Goal: Task Accomplishment & Management: Use online tool/utility

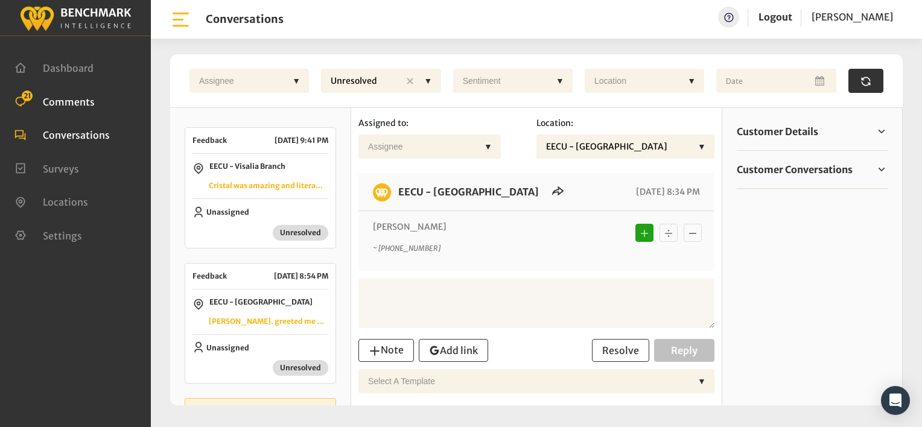
click at [52, 98] on span "Comments" at bounding box center [69, 101] width 52 height 12
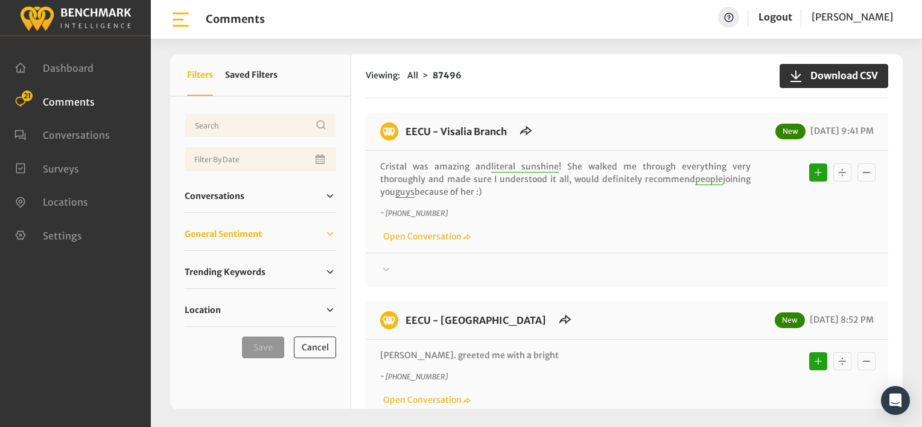
click at [208, 234] on span "General Sentiment" at bounding box center [223, 234] width 77 height 13
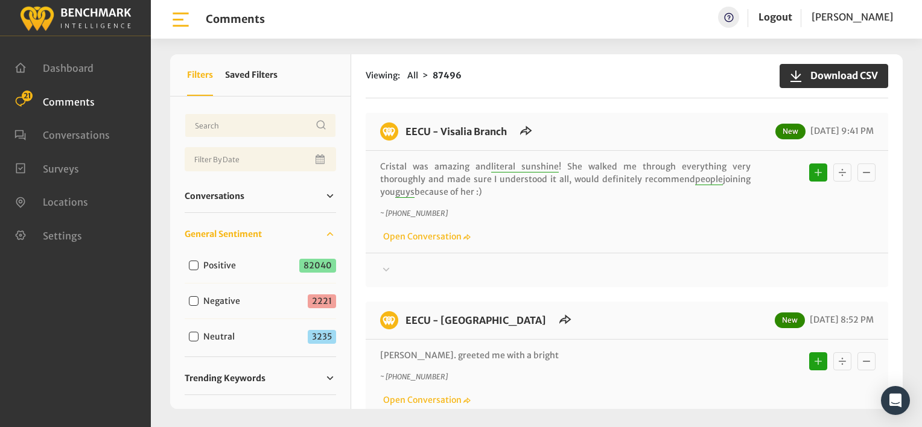
click at [193, 335] on input "Neutral" at bounding box center [194, 337] width 10 height 10
checkbox input "true"
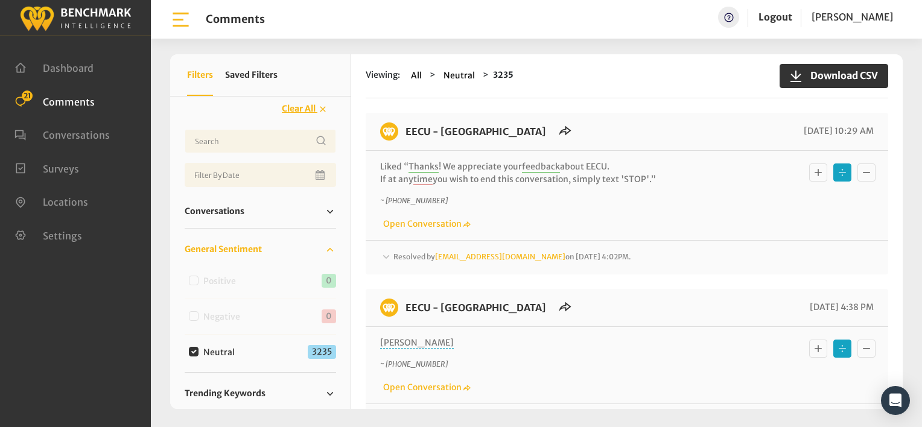
click at [385, 257] on icon at bounding box center [386, 257] width 7 height 4
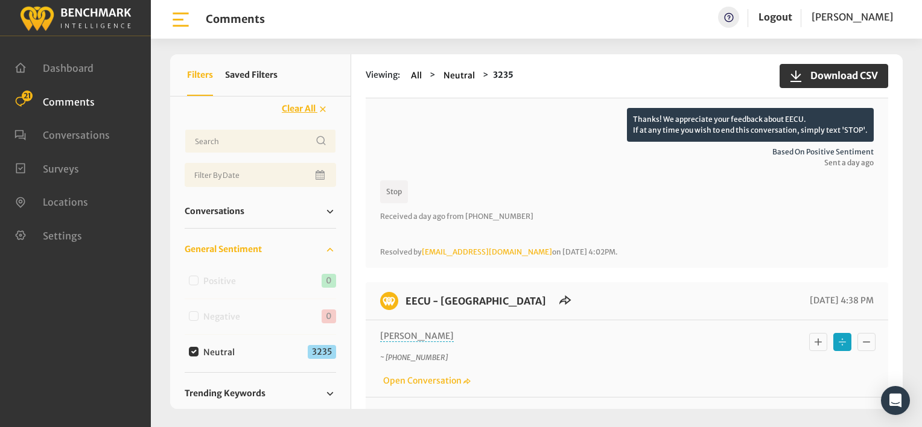
scroll to position [302, 0]
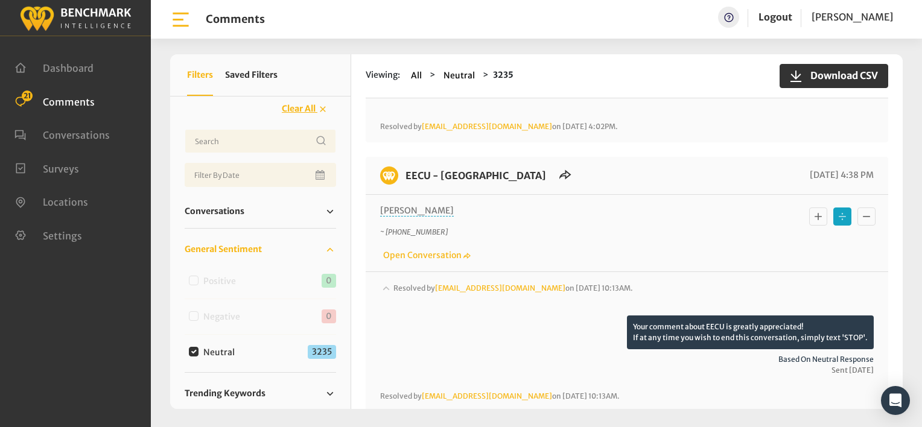
click at [194, 350] on input "Neutral" at bounding box center [194, 352] width 10 height 10
checkbox input "false"
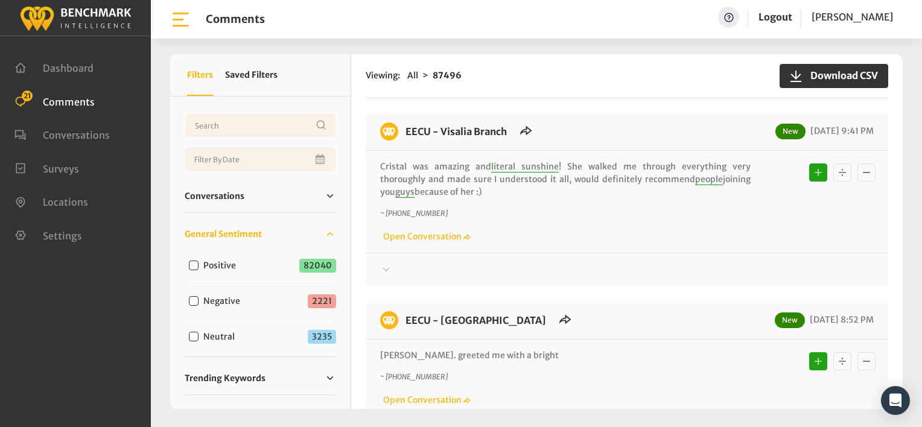
click at [195, 300] on input "Negative" at bounding box center [194, 301] width 10 height 10
checkbox input "true"
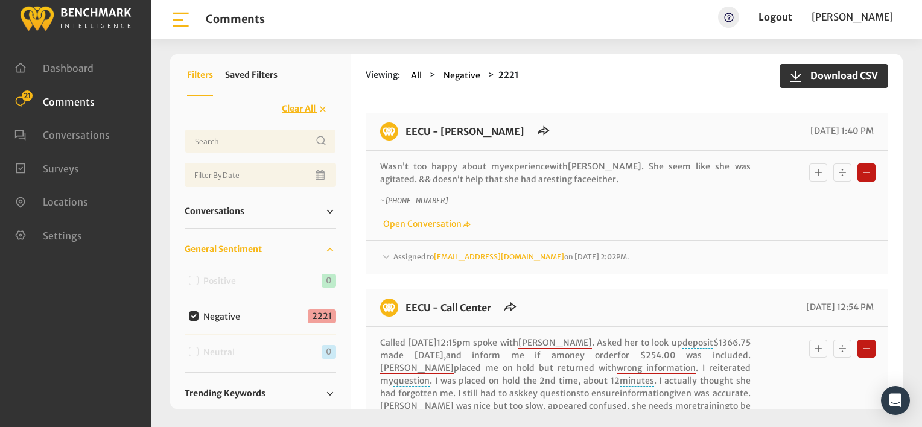
click at [190, 314] on input "Negative" at bounding box center [194, 316] width 10 height 10
checkbox input "false"
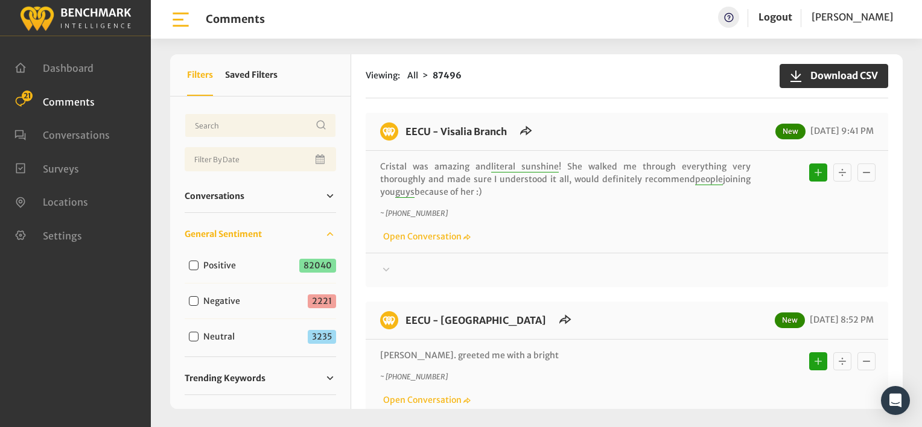
click at [547, 83] on div "Viewing: All 87496 Download CSV" at bounding box center [627, 76] width 522 height 44
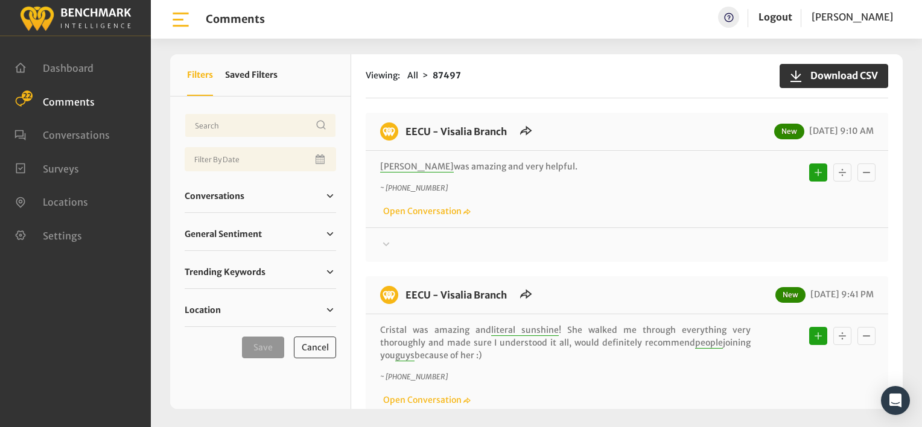
click at [514, 102] on div "Viewing: All 87497 Download CSV EECU - Visalia Branch New 08/20/2025 9:10 AM Co…" at bounding box center [626, 231] width 551 height 355
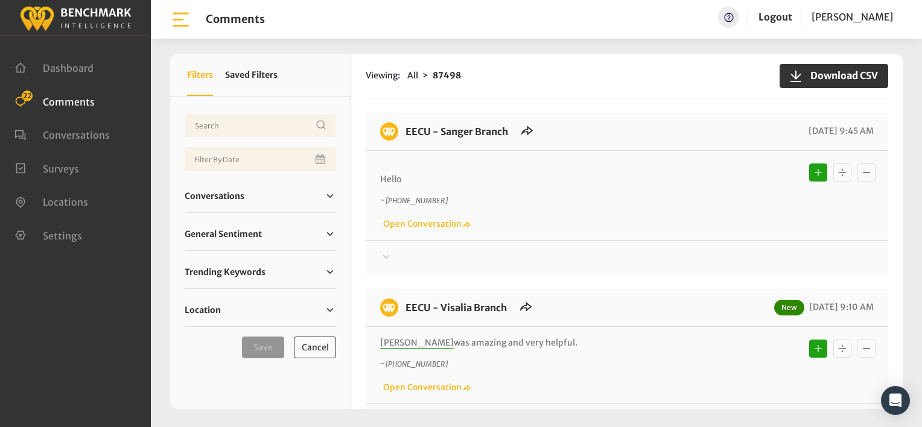
click at [388, 253] on icon at bounding box center [386, 257] width 12 height 14
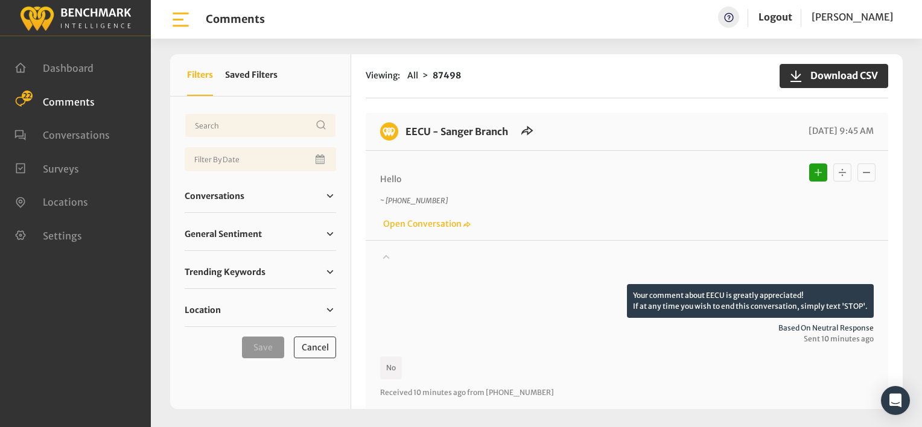
click at [608, 85] on div "Viewing: All 87498 Download CSV" at bounding box center [627, 76] width 522 height 44
